Goal: Information Seeking & Learning: Check status

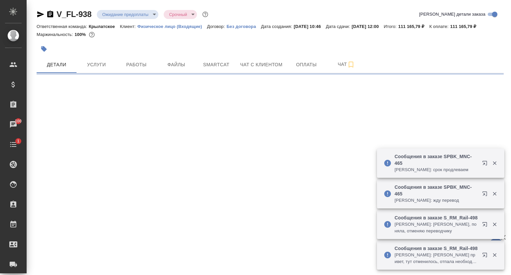
select select "RU"
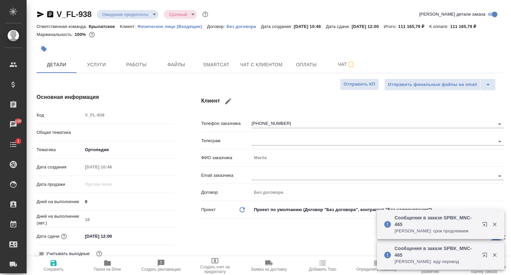
type textarea "x"
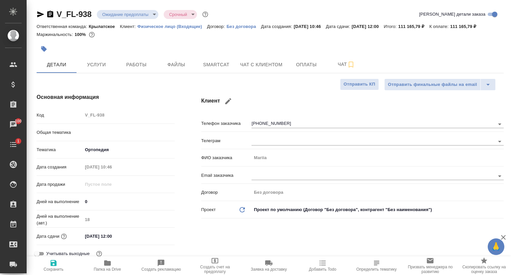
type textarea "x"
click at [272, 73] on button "Чат с клиентом" at bounding box center [261, 64] width 50 height 17
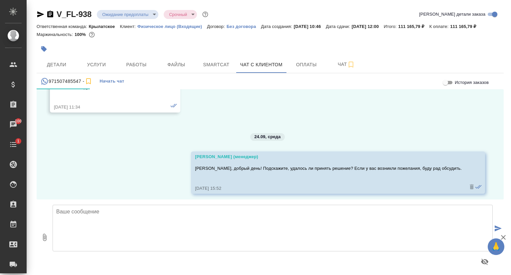
scroll to position [945, 0]
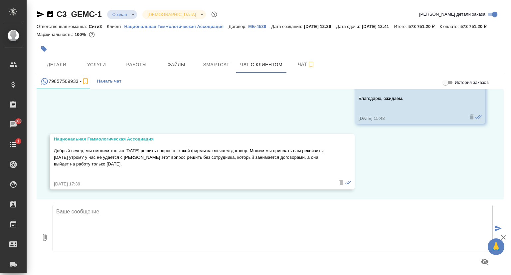
scroll to position [4196, 0]
click at [110, 221] on textarea at bounding box center [273, 228] width 441 height 47
type textarea "Ж"
type textarea "Добрый день! Ожидаем получения реквизитов сегодня.)"
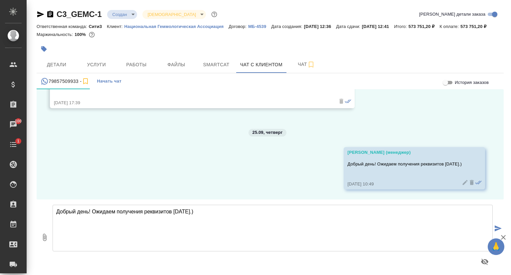
scroll to position [4277, 0]
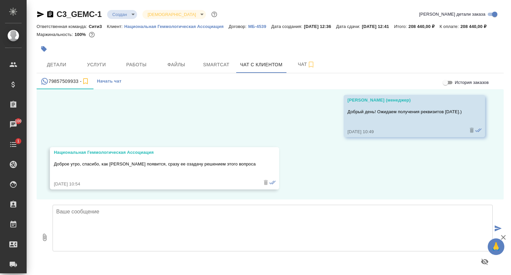
scroll to position [4323, 0]
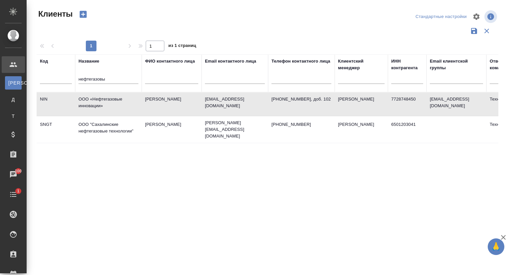
select select "RU"
click at [85, 94] on table "Код Название нефтегазовы ФИО контактного лица Email контактного лица Телефон ко…" at bounding box center [288, 98] width 503 height 89
click at [111, 79] on input "нефтегазовы" at bounding box center [109, 80] width 60 height 8
type input "неф"
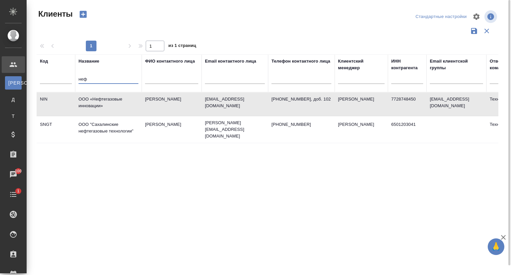
type input "тегазовы"
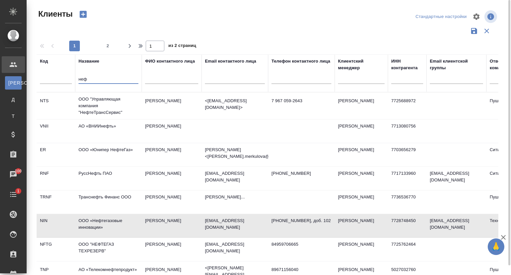
drag, startPoint x: 109, startPoint y: 80, endPoint x: 78, endPoint y: 84, distance: 31.5
click at [78, 84] on th "Название неф" at bounding box center [108, 73] width 67 height 38
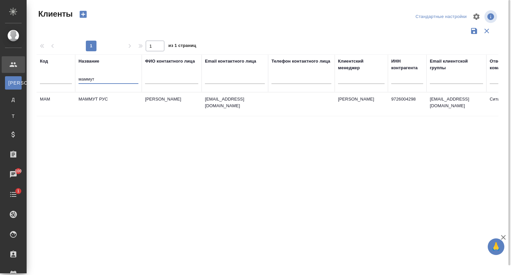
type input "маммут"
click at [99, 103] on td "МАММУТ РУС" at bounding box center [108, 104] width 67 height 23
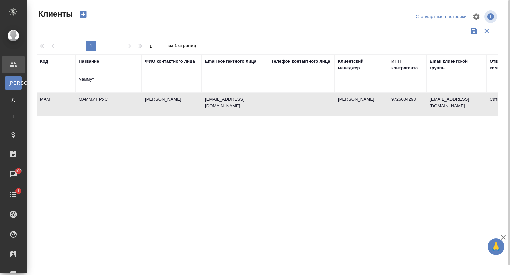
click at [99, 103] on td "МАММУТ РУС" at bounding box center [108, 104] width 67 height 23
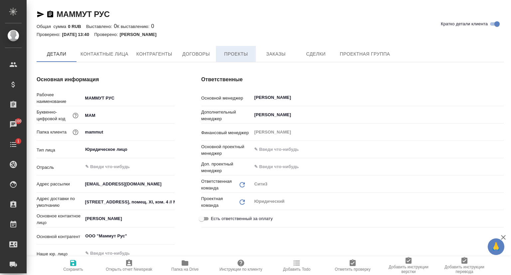
type textarea "x"
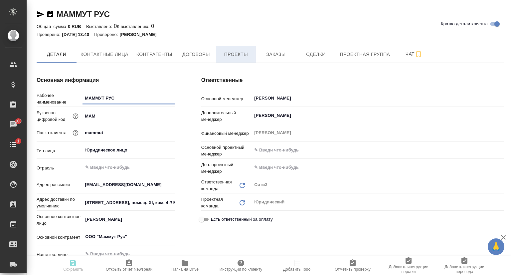
type textarea "x"
click at [251, 53] on span "Проекты" at bounding box center [236, 54] width 32 height 8
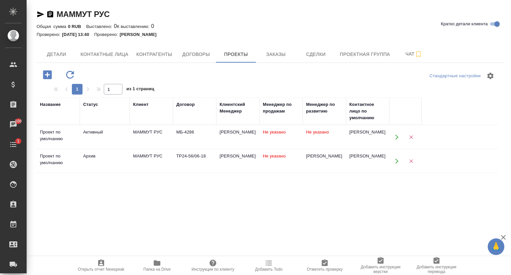
click at [399, 135] on icon "button" at bounding box center [397, 137] width 6 height 6
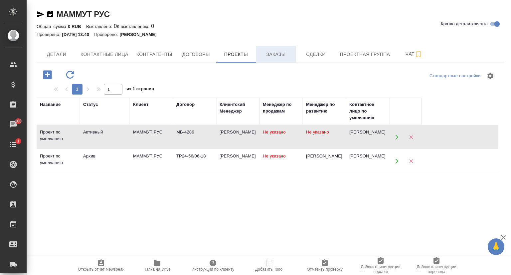
click at [276, 57] on span "Заказы" at bounding box center [276, 54] width 32 height 8
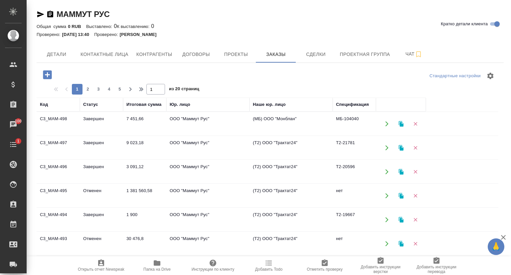
click at [50, 145] on td "C3_MAM-497" at bounding box center [58, 147] width 43 height 23
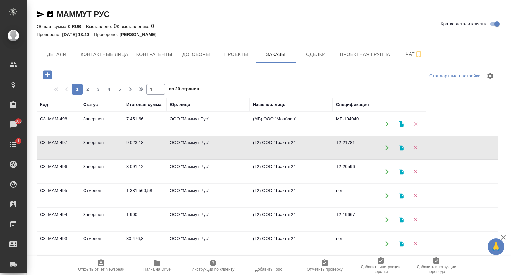
click at [50, 145] on td "C3_MAM-497" at bounding box center [58, 147] width 43 height 23
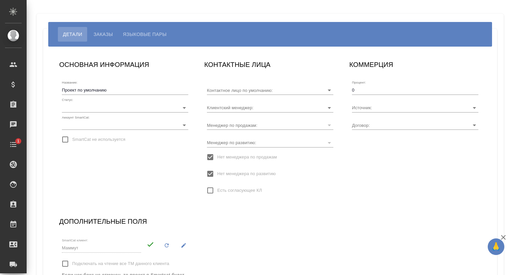
type input "Лопаева Екатерина"
type input "МБ-4286"
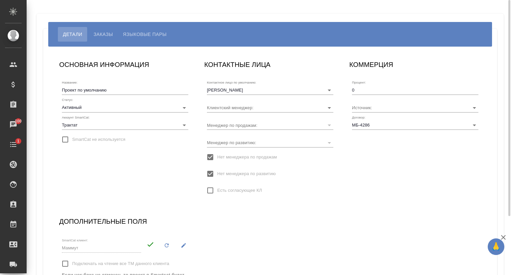
type input "Ильина Екатерина"
click at [101, 39] on button "Заказы" at bounding box center [103, 34] width 29 height 15
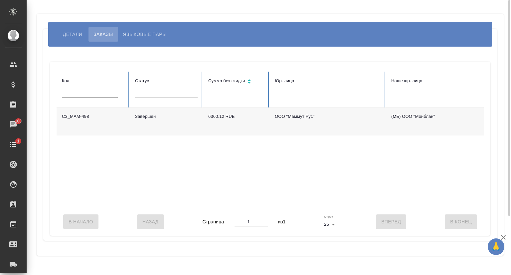
click at [81, 116] on td "C3_MAM-498" at bounding box center [93, 122] width 73 height 28
click at [81, 117] on td "C3_MAM-498" at bounding box center [93, 122] width 73 height 28
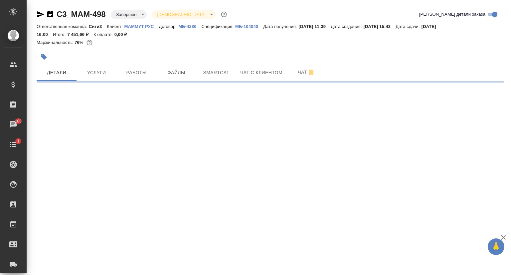
select select "RU"
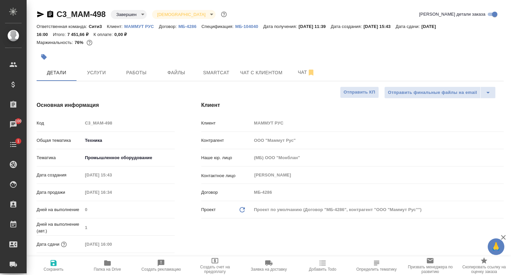
type textarea "x"
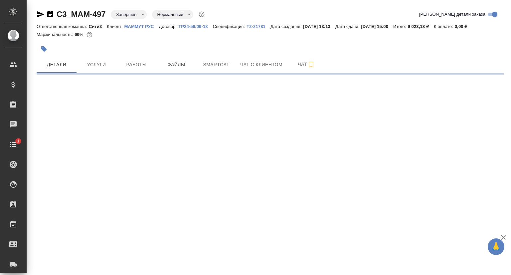
select select "RU"
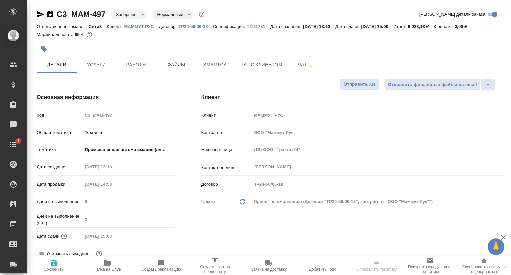
type textarea "x"
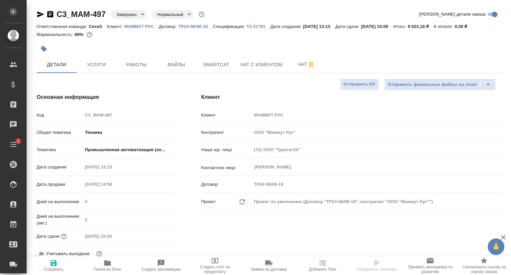
type textarea "x"
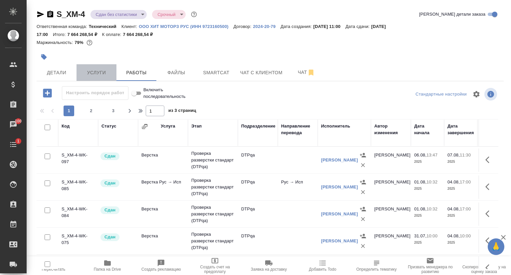
click at [104, 76] on span "Услуги" at bounding box center [97, 73] width 32 height 8
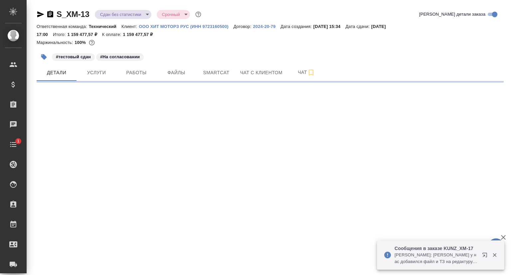
select select "RU"
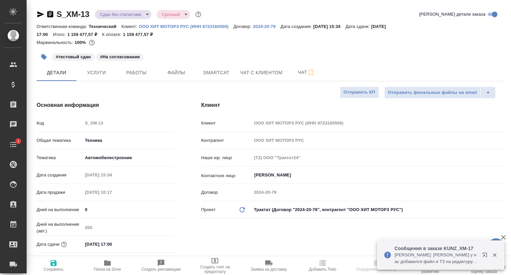
type textarea "x"
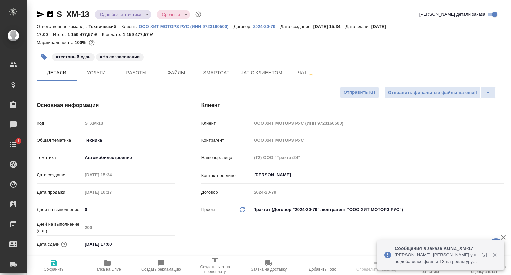
type textarea "x"
click at [107, 69] on span "Услуги" at bounding box center [97, 73] width 32 height 8
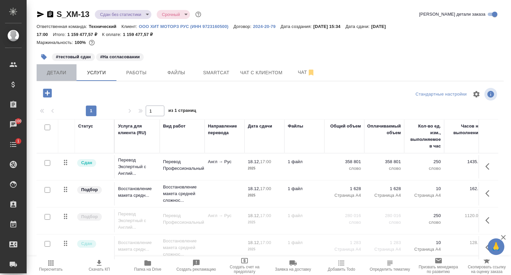
click at [60, 71] on span "Детали" at bounding box center [57, 73] width 32 height 8
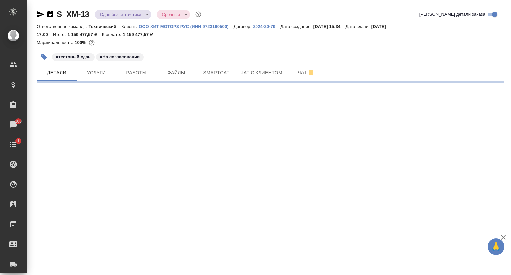
select select "RU"
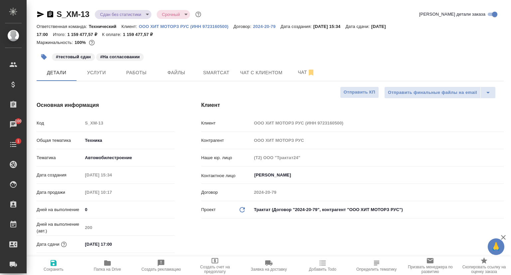
type textarea "x"
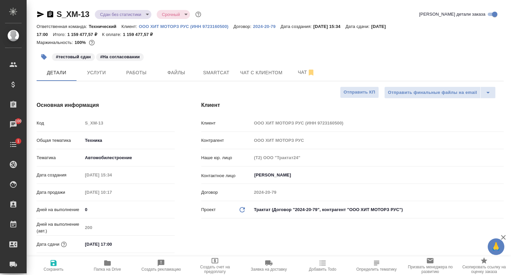
type textarea "x"
